Goal: Find specific page/section: Find specific page/section

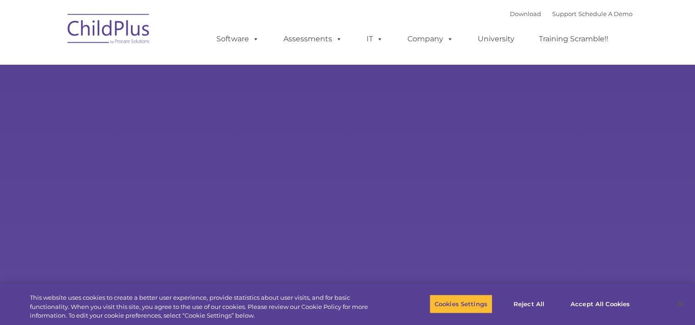
select select "MEDIUM"
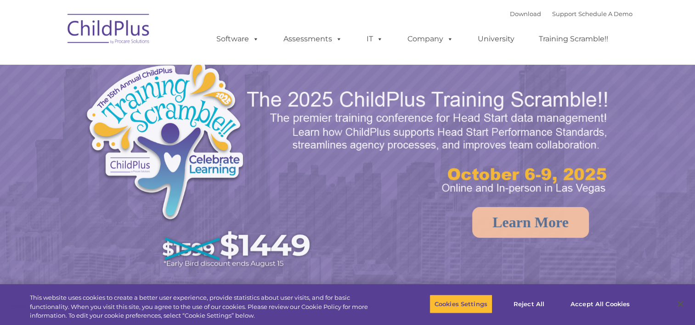
select select "MEDIUM"
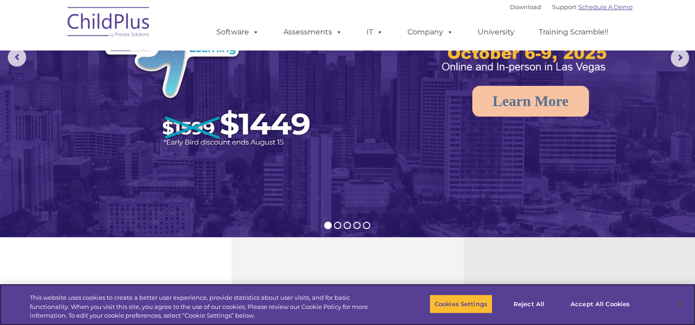
scroll to position [111, 0]
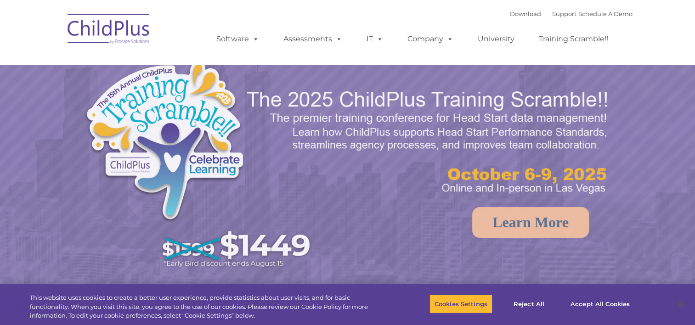
select select "MEDIUM"
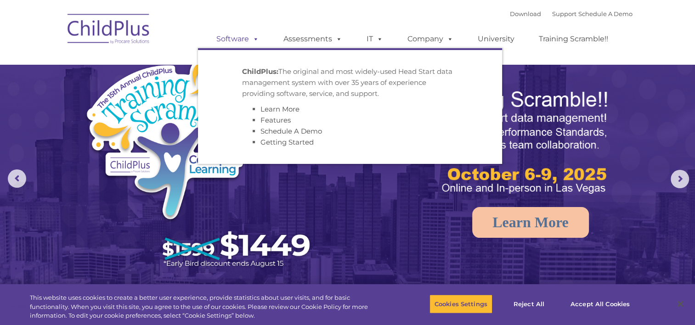
click at [248, 40] on link "Software" at bounding box center [237, 39] width 61 height 18
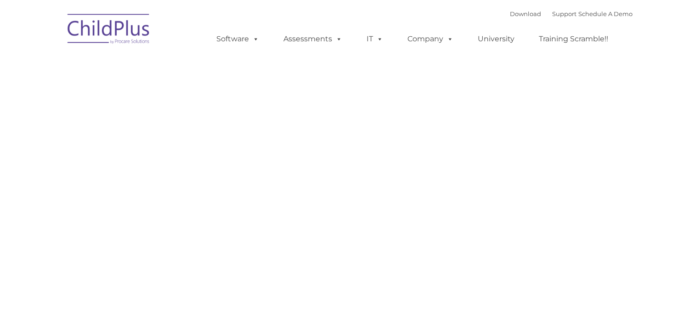
type input ""
